Goal: Information Seeking & Learning: Check status

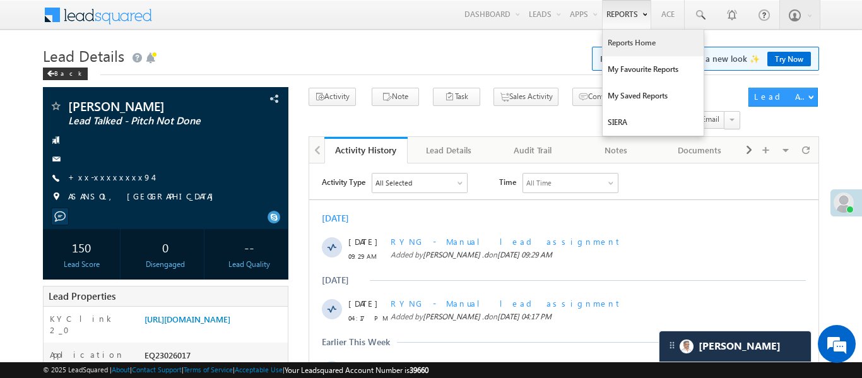
click at [648, 50] on link "Reports Home" at bounding box center [653, 43] width 101 height 27
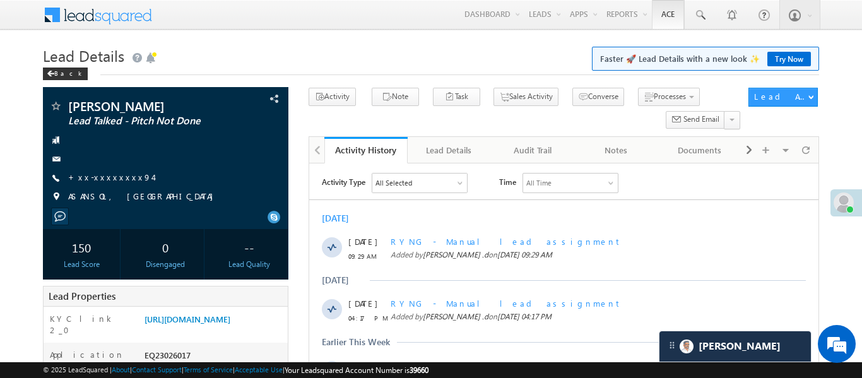
drag, startPoint x: 648, startPoint y: 50, endPoint x: 682, endPoint y: 1, distance: 60.2
click at [0, 0] on link "Reports Home" at bounding box center [0, 0] width 0 height 0
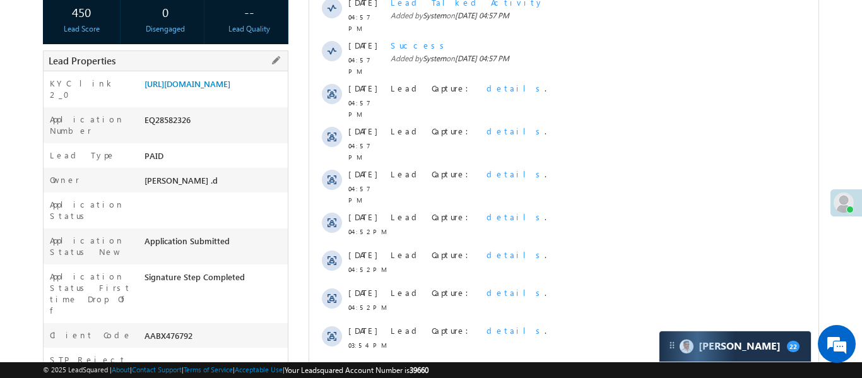
scroll to position [141, 0]
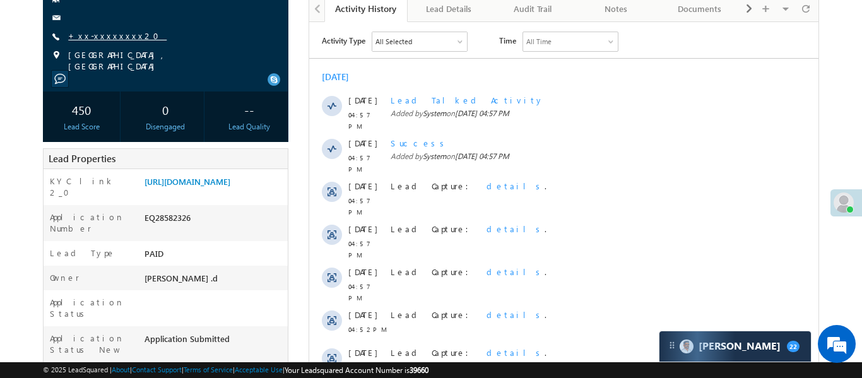
drag, startPoint x: 127, startPoint y: 36, endPoint x: 113, endPoint y: 38, distance: 14.0
click at [126, 35] on div "+xx-xxxxxxxx20" at bounding box center [165, 36] width 233 height 13
click at [113, 38] on link "+xx-xxxxxxxx20" at bounding box center [117, 35] width 98 height 11
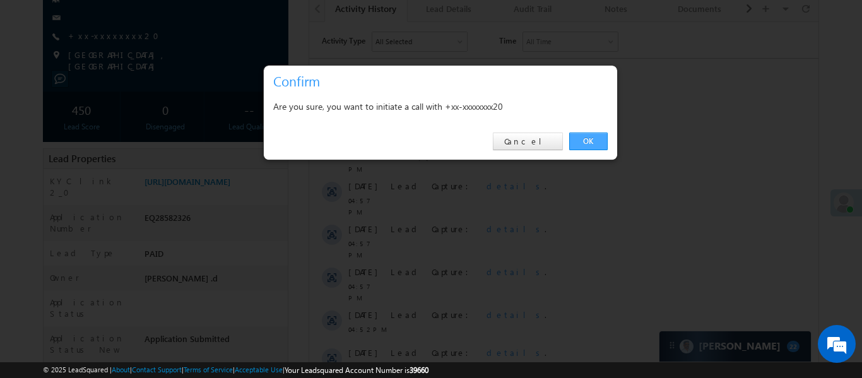
click at [593, 145] on link "OK" at bounding box center [588, 142] width 39 height 18
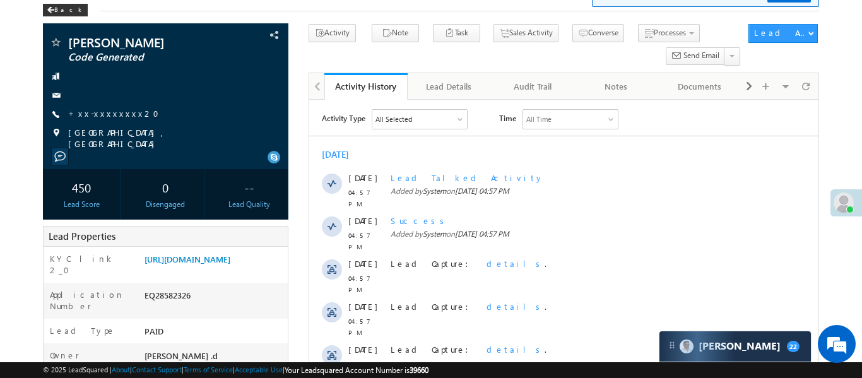
scroll to position [0, 0]
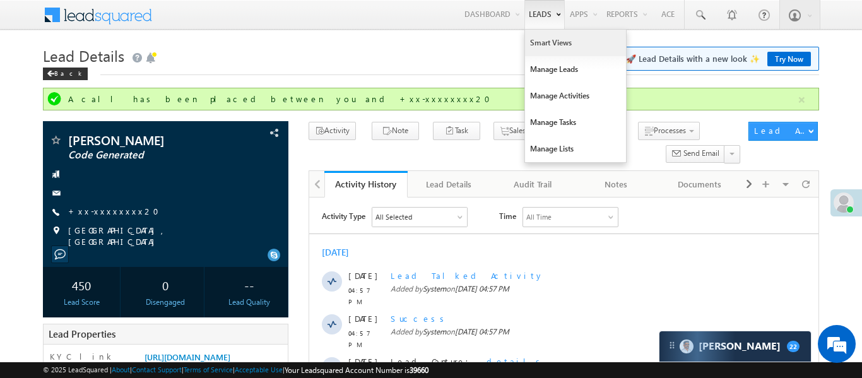
click at [539, 49] on link "Smart Views" at bounding box center [575, 43] width 101 height 27
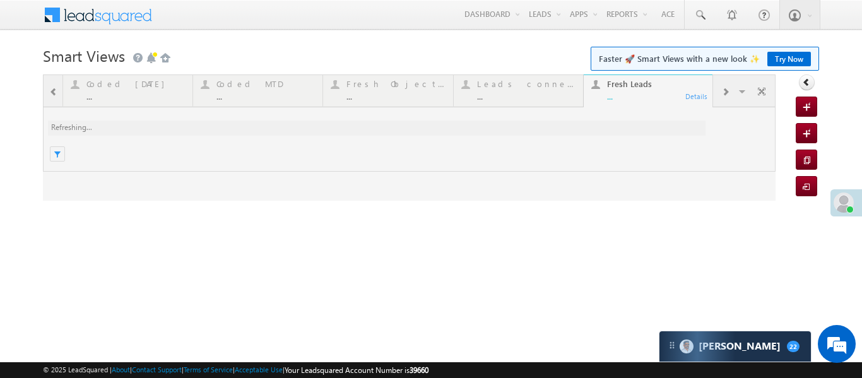
click at [52, 90] on div at bounding box center [409, 137] width 733 height 126
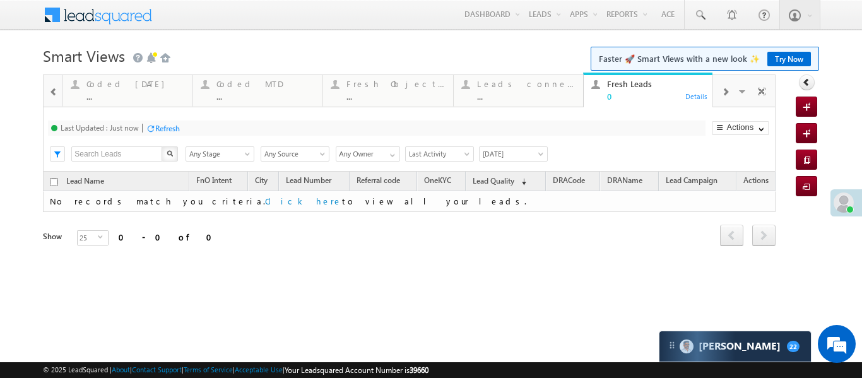
click at [118, 95] on div "..." at bounding box center [135, 96] width 98 height 9
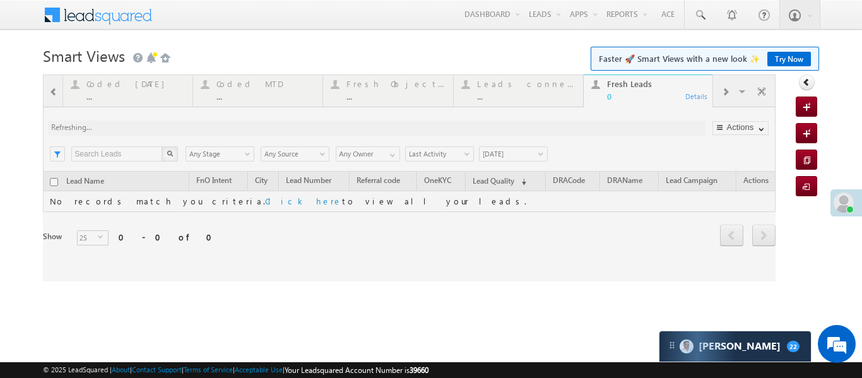
click at [118, 95] on div at bounding box center [409, 177] width 733 height 207
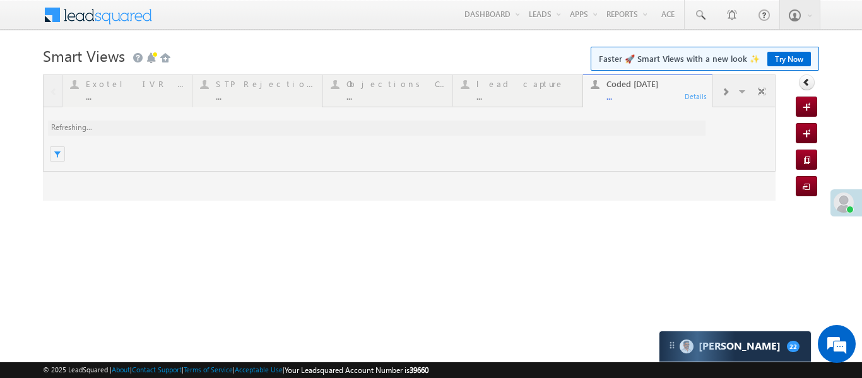
click at [118, 95] on div at bounding box center [409, 137] width 733 height 126
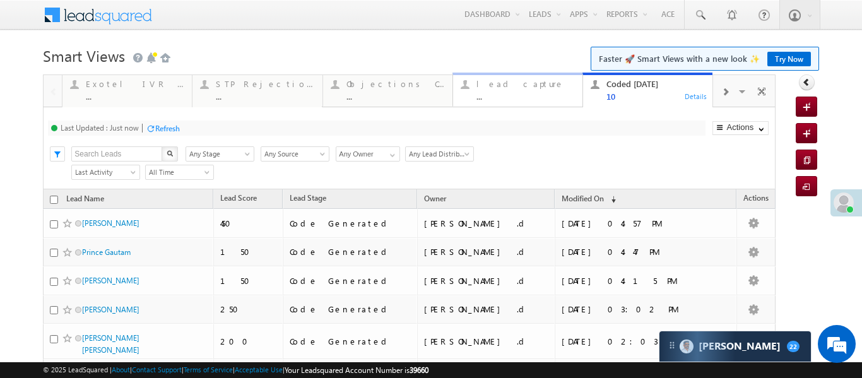
click at [525, 87] on div "lead capture" at bounding box center [526, 84] width 98 height 10
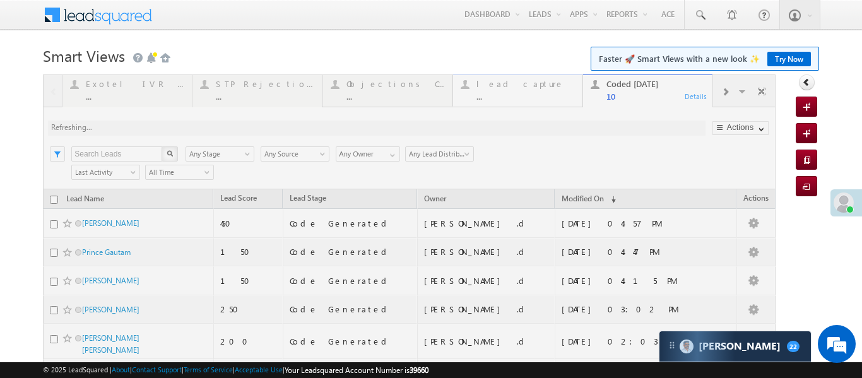
click at [525, 87] on div at bounding box center [409, 323] width 733 height 498
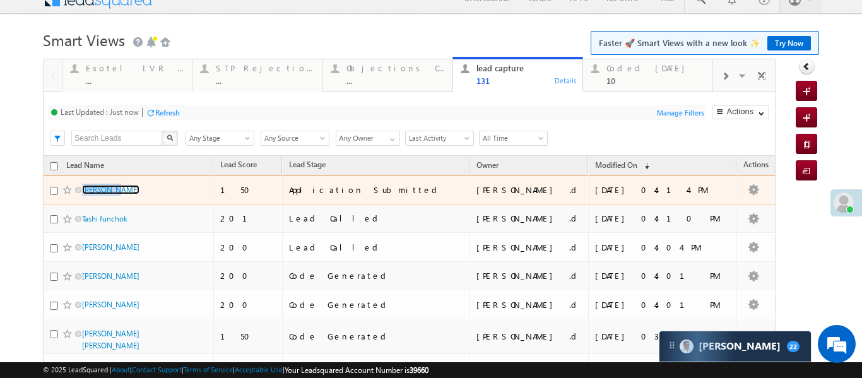
scroll to position [20, 0]
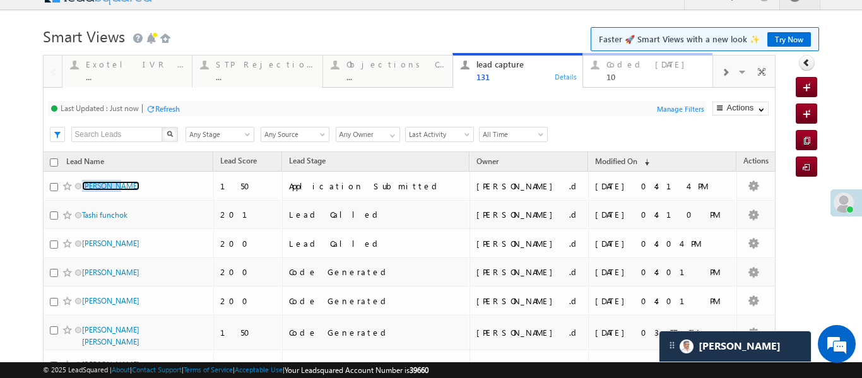
click at [653, 71] on div "Coded Today 10" at bounding box center [656, 69] width 98 height 25
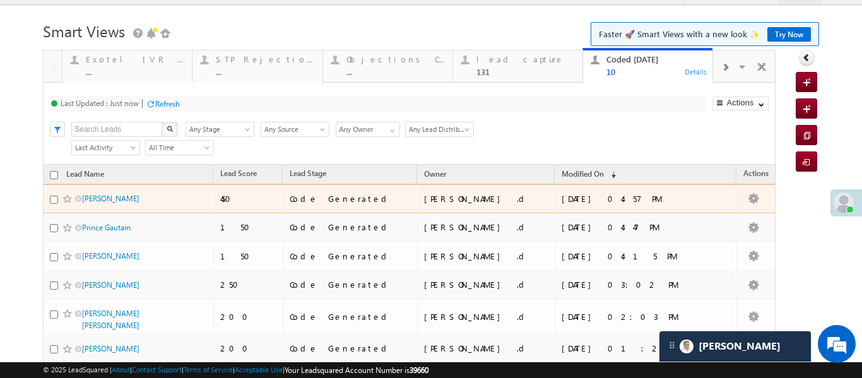
scroll to position [40, 0]
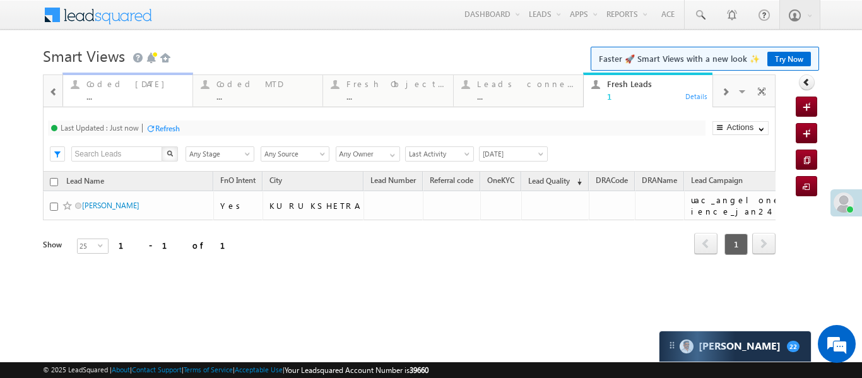
click at [144, 94] on div "..." at bounding box center [135, 96] width 98 height 9
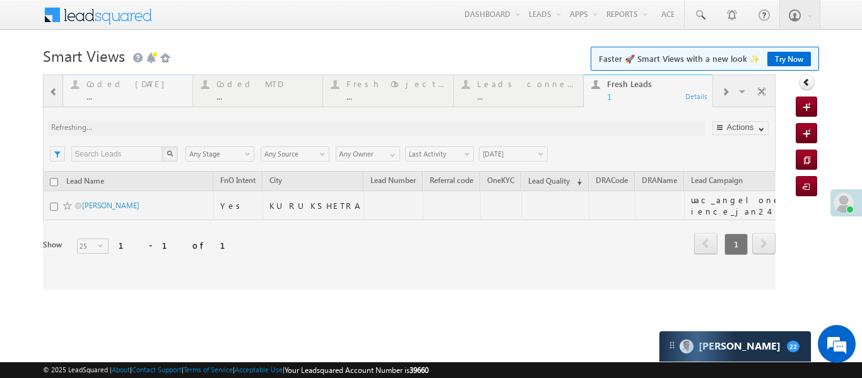
click at [144, 94] on div at bounding box center [409, 181] width 733 height 215
